Goal: Register for event/course

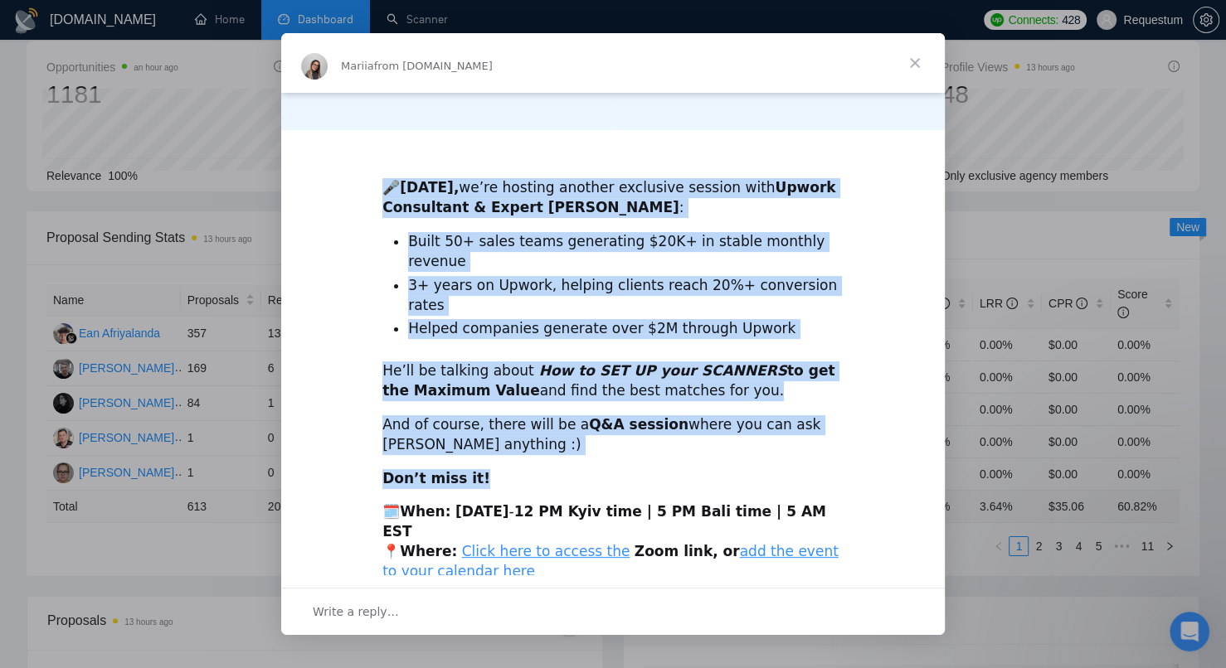
scroll to position [346, 0]
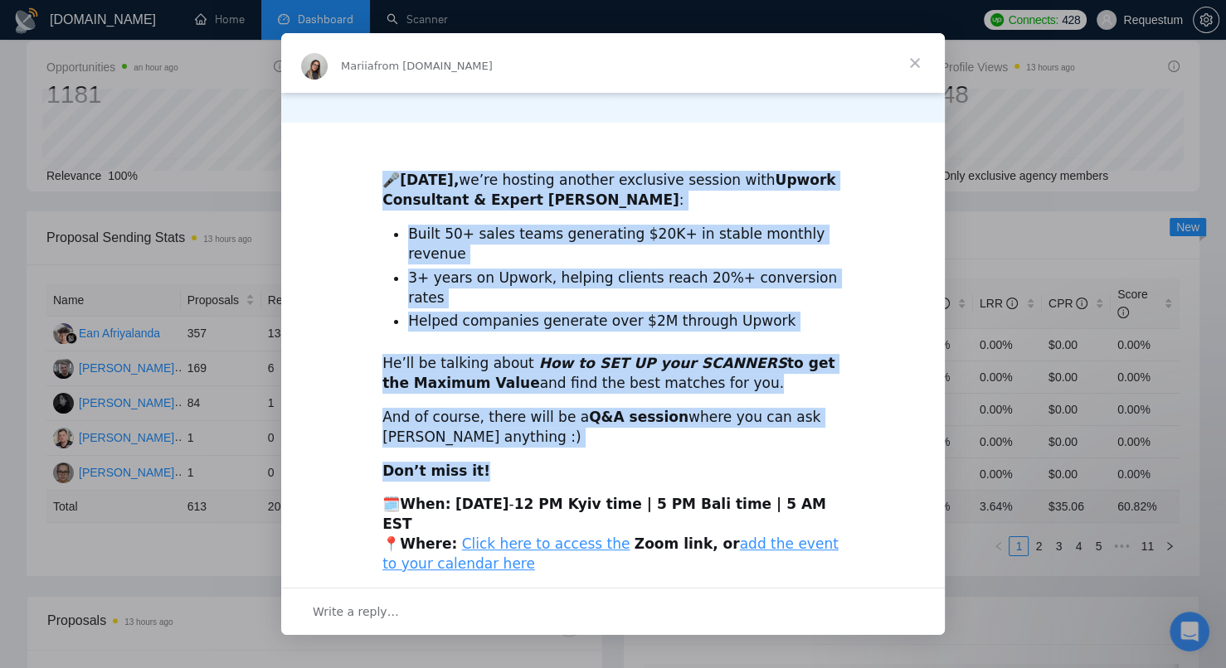
drag, startPoint x: 393, startPoint y: 185, endPoint x: 736, endPoint y: 550, distance: 501.0
click at [736, 550] on div "🎤 [DATE], we’re hosting another exclusive session with Upwork Consultant & Expe…" at bounding box center [612, 194] width 663 height 894
copy div "🎤 [DATE], we’re hosting another exclusive session with Upwork Consultant & Expe…"
click at [535, 503] on div "🗓️ When: [DATE] - 12 PM Kyiv time | 5 PM Bali time | 5 AM EST 📍 Where: Click he…" at bounding box center [612, 534] width 461 height 79
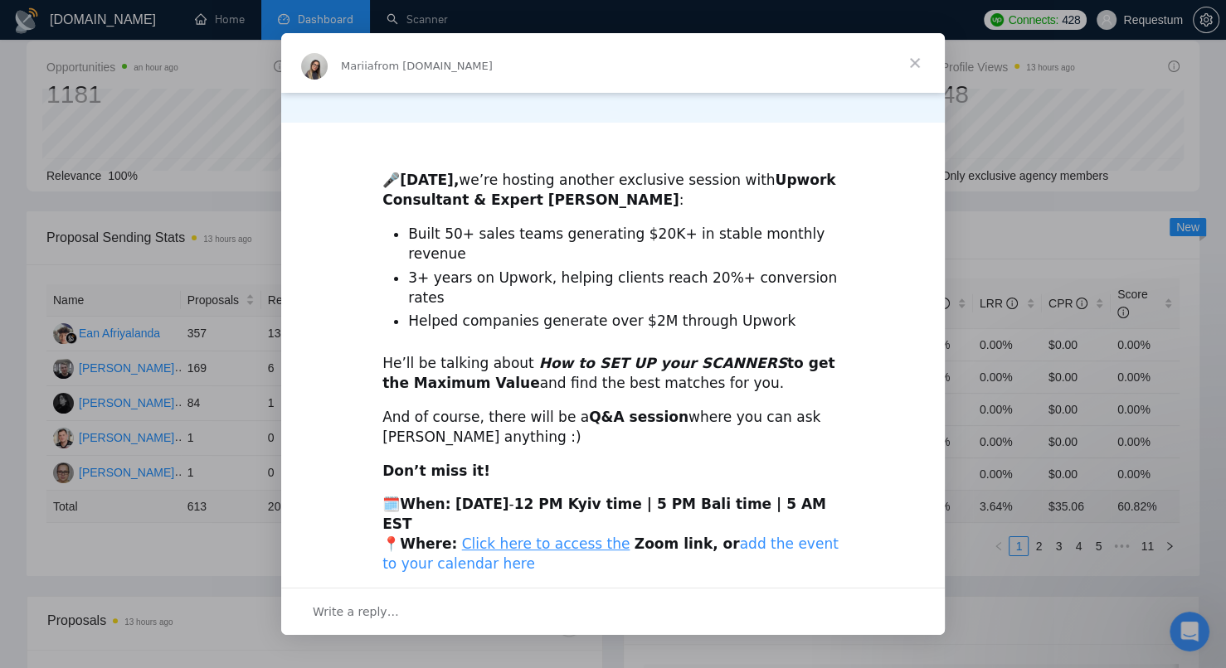
drag, startPoint x: 706, startPoint y: 498, endPoint x: 705, endPoint y: 486, distance: 11.6
click at [706, 495] on div "🗓️ When: [DATE] - 12 PM Kyiv time | 5 PM Bali time | 5 AM EST 📍 Where: Click he…" at bounding box center [612, 534] width 461 height 79
drag, startPoint x: 705, startPoint y: 486, endPoint x: 695, endPoint y: 483, distance: 10.5
click at [695, 495] on div "🗓️ When: [DATE] - 12 PM Kyiv time | 5 PM Bali time | 5 AM EST 📍 Where: Click he…" at bounding box center [612, 534] width 461 height 79
click at [698, 502] on div "🗓️ When: [DATE] - 12 PM Kyiv time | 5 PM Bali time | 5 AM EST 📍 Where: Click he…" at bounding box center [612, 534] width 461 height 79
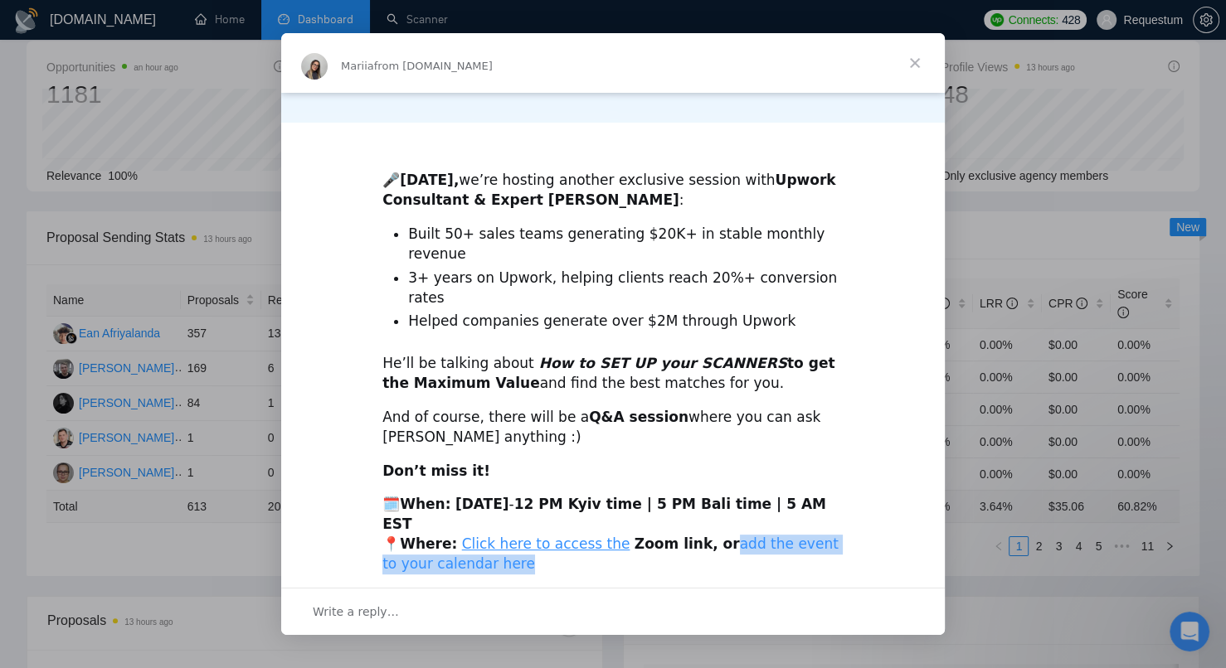
drag, startPoint x: 699, startPoint y: 499, endPoint x: 694, endPoint y: 483, distance: 16.5
click at [694, 495] on div "🗓️ When: [DATE] - 12 PM Kyiv time | 5 PM Bali time | 5 AM EST 📍 Where: Click he…" at bounding box center [612, 534] width 461 height 79
click at [906, 58] on span "Close" at bounding box center [915, 63] width 60 height 60
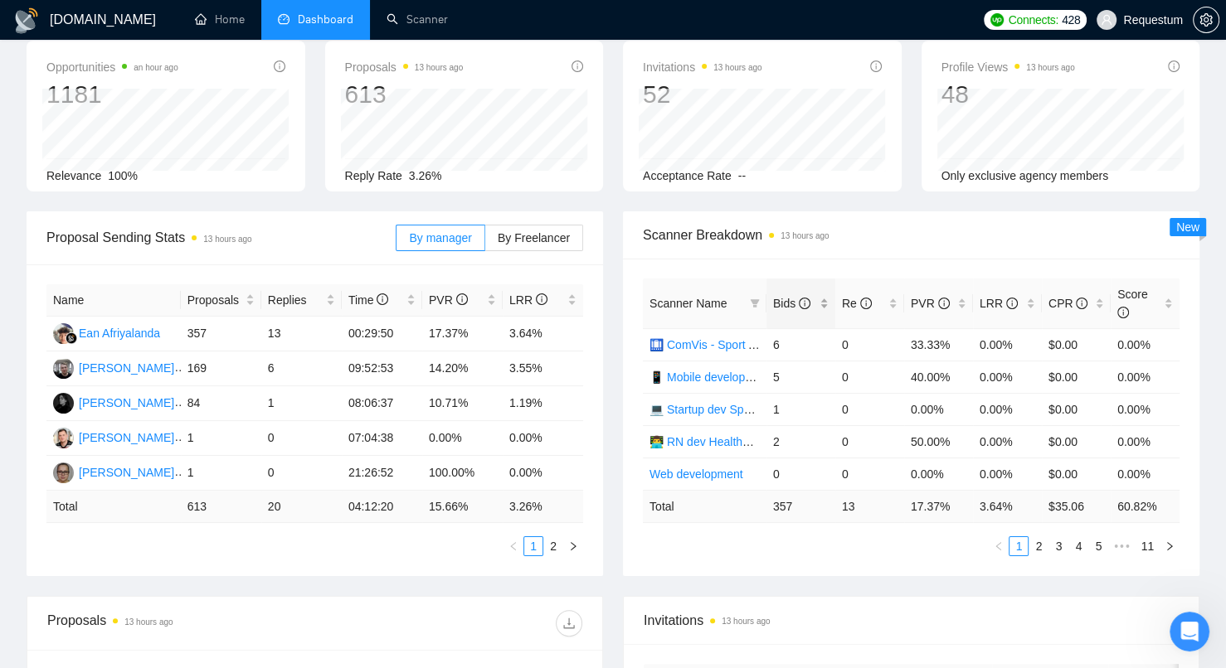
click at [822, 308] on div "Bids" at bounding box center [801, 303] width 56 height 18
